Goal: Information Seeking & Learning: Understand process/instructions

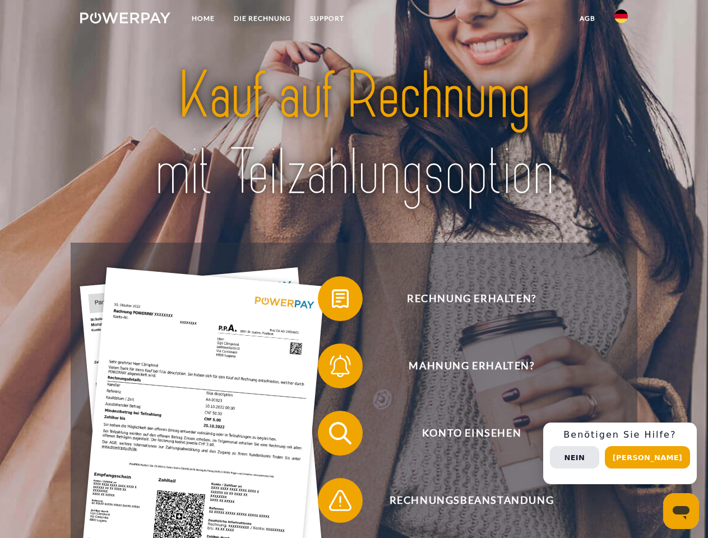
click at [125, 20] on img at bounding box center [125, 17] width 90 height 11
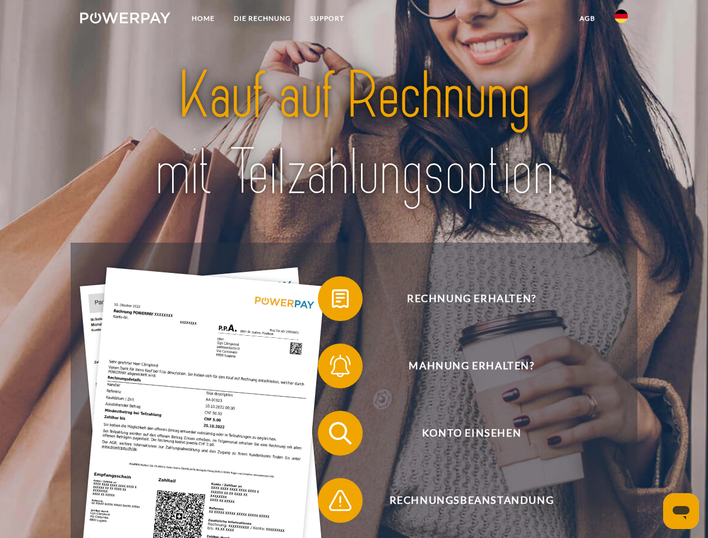
click at [621, 20] on img at bounding box center [620, 16] width 13 height 13
click at [587, 18] on link "agb" at bounding box center [587, 18] width 35 height 20
click at [332, 301] on span at bounding box center [323, 299] width 56 height 56
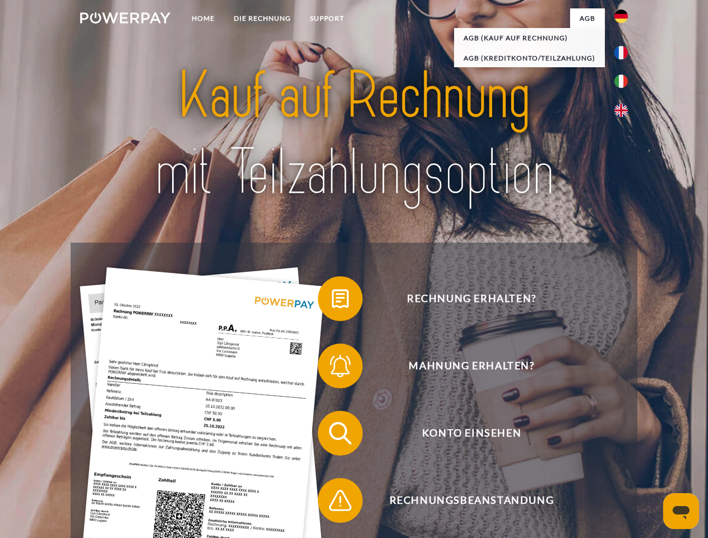
click at [332, 368] on span at bounding box center [323, 366] width 56 height 56
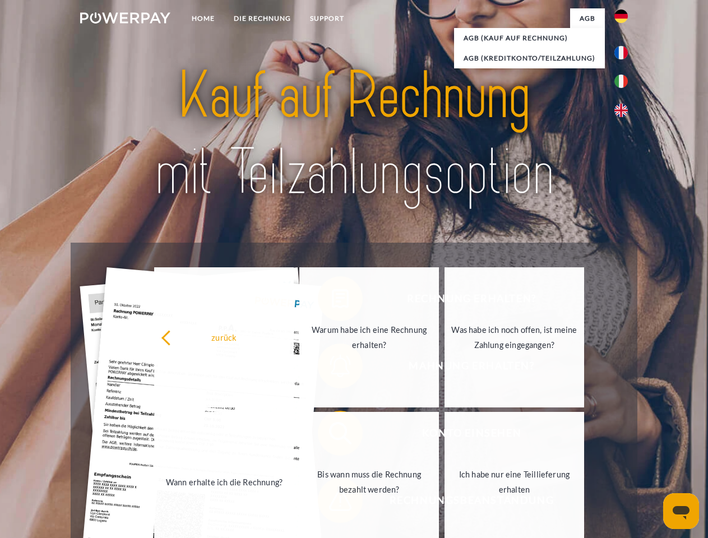
click at [332, 435] on link "Bis wann muss die Rechnung bezahlt werden?" at bounding box center [369, 482] width 140 height 140
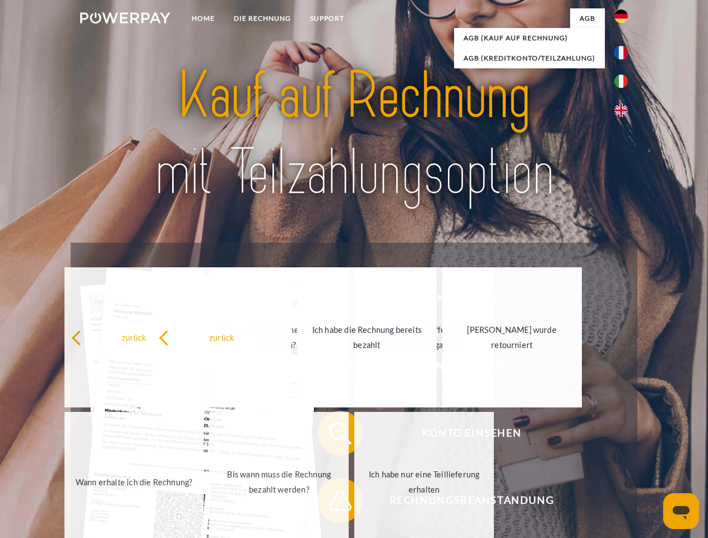
click at [354, 503] on link "Ich habe nur eine Teillieferung erhalten" at bounding box center [424, 482] width 140 height 140
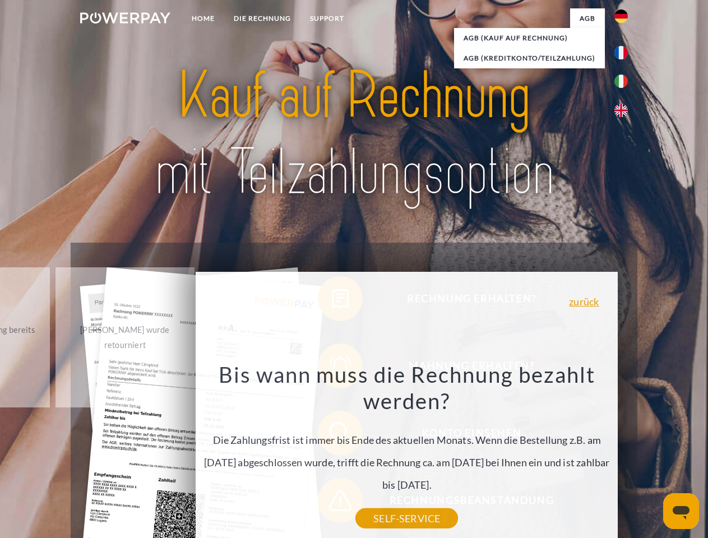
click at [624, 453] on div "Rechnung erhalten? Mahnung erhalten? Konto einsehen" at bounding box center [354, 467] width 566 height 448
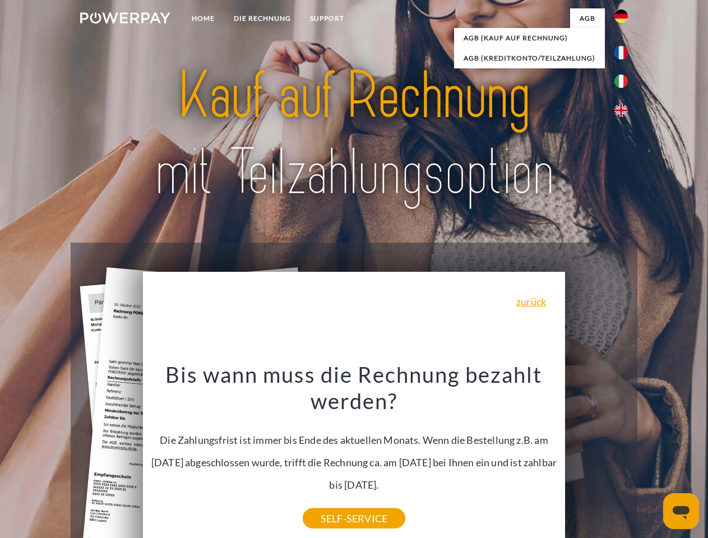
click at [596, 456] on span "Konto einsehen" at bounding box center [471, 433] width 275 height 45
click at [651, 457] on header "Home DIE RECHNUNG SUPPORT" at bounding box center [354, 387] width 708 height 774
